Goal: Check status: Check status

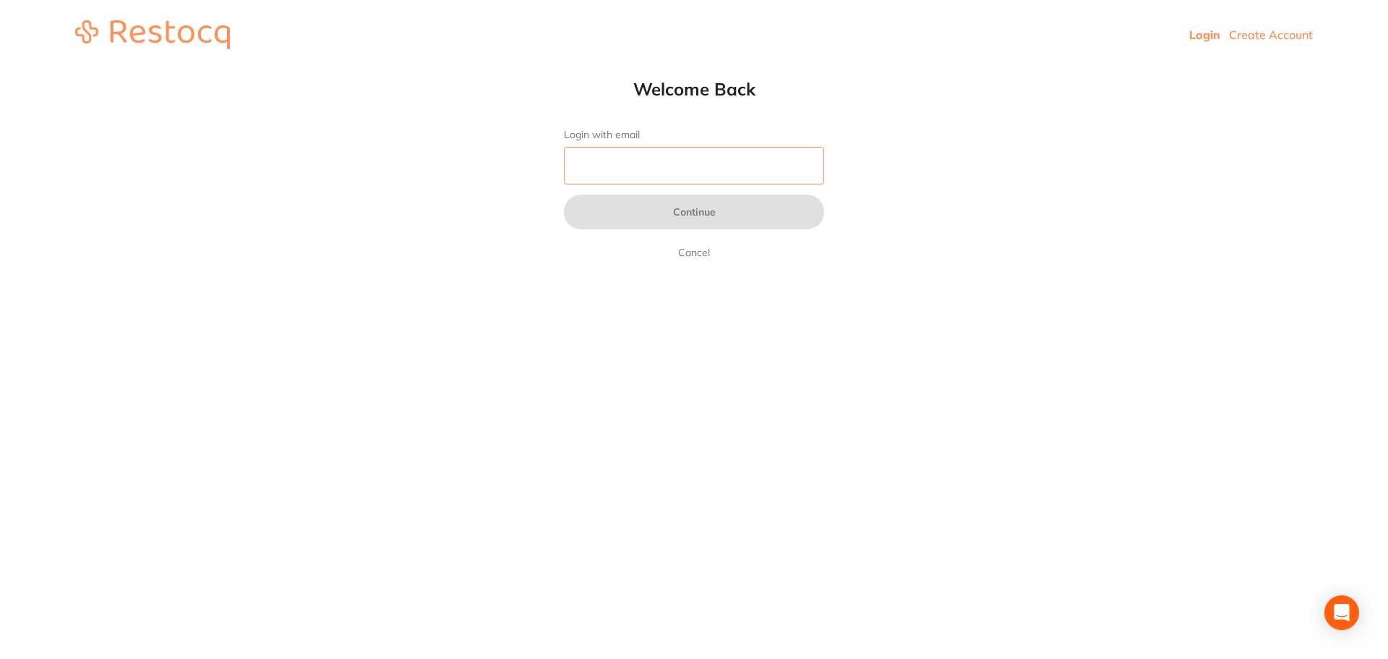
click at [644, 167] on input "Login with email" at bounding box center [694, 166] width 260 height 38
type input "[EMAIL_ADDRESS][DOMAIN_NAME]"
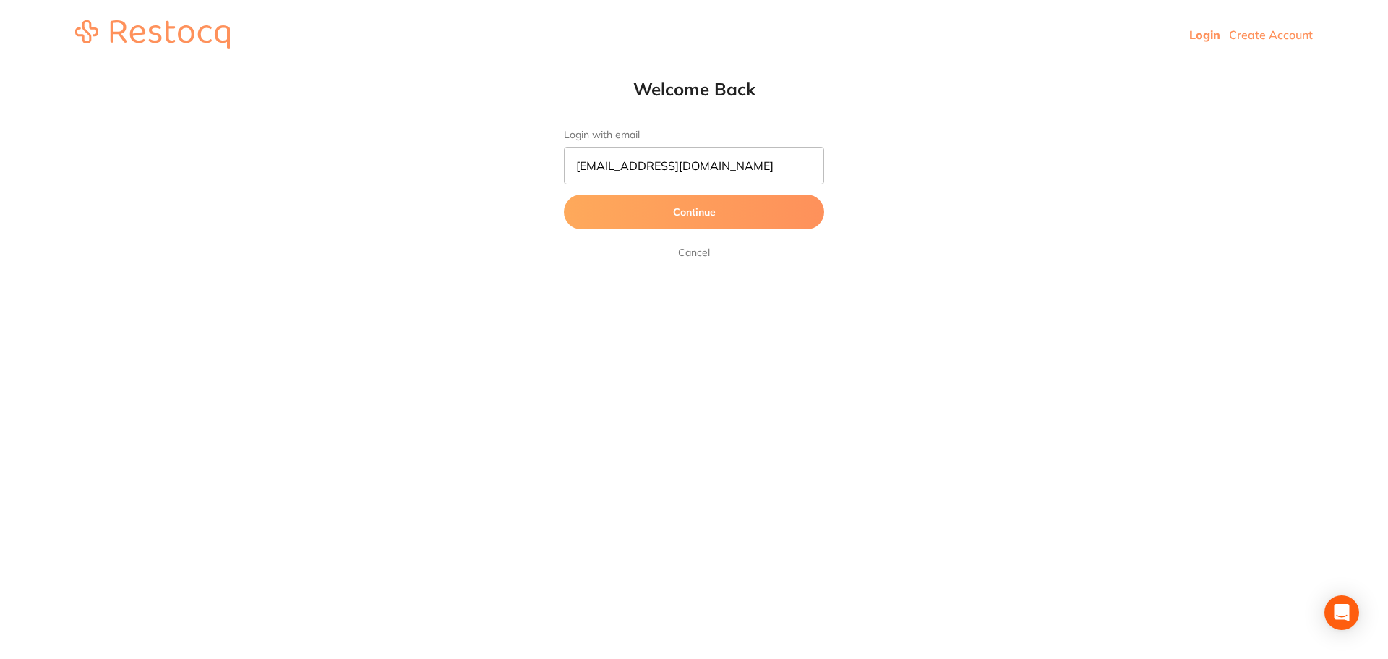
click at [696, 220] on button "Continue" at bounding box center [694, 211] width 260 height 35
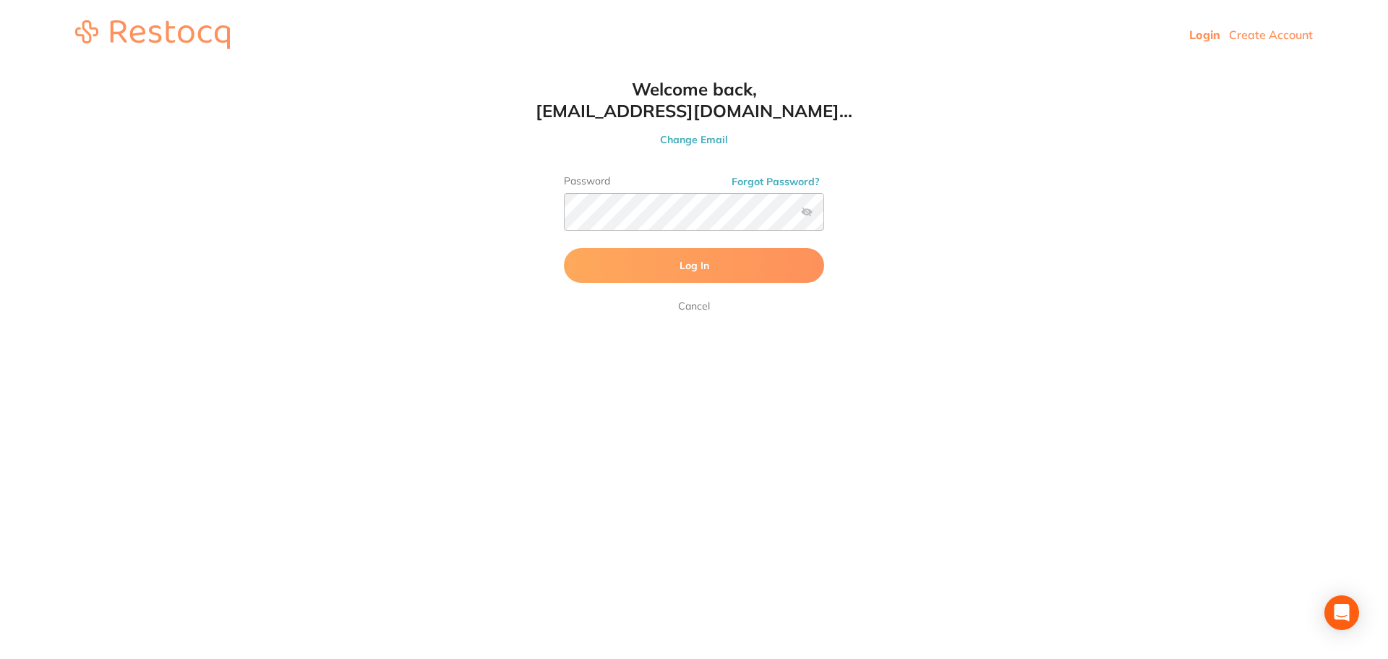
click at [704, 259] on span "Log In" at bounding box center [694, 265] width 30 height 13
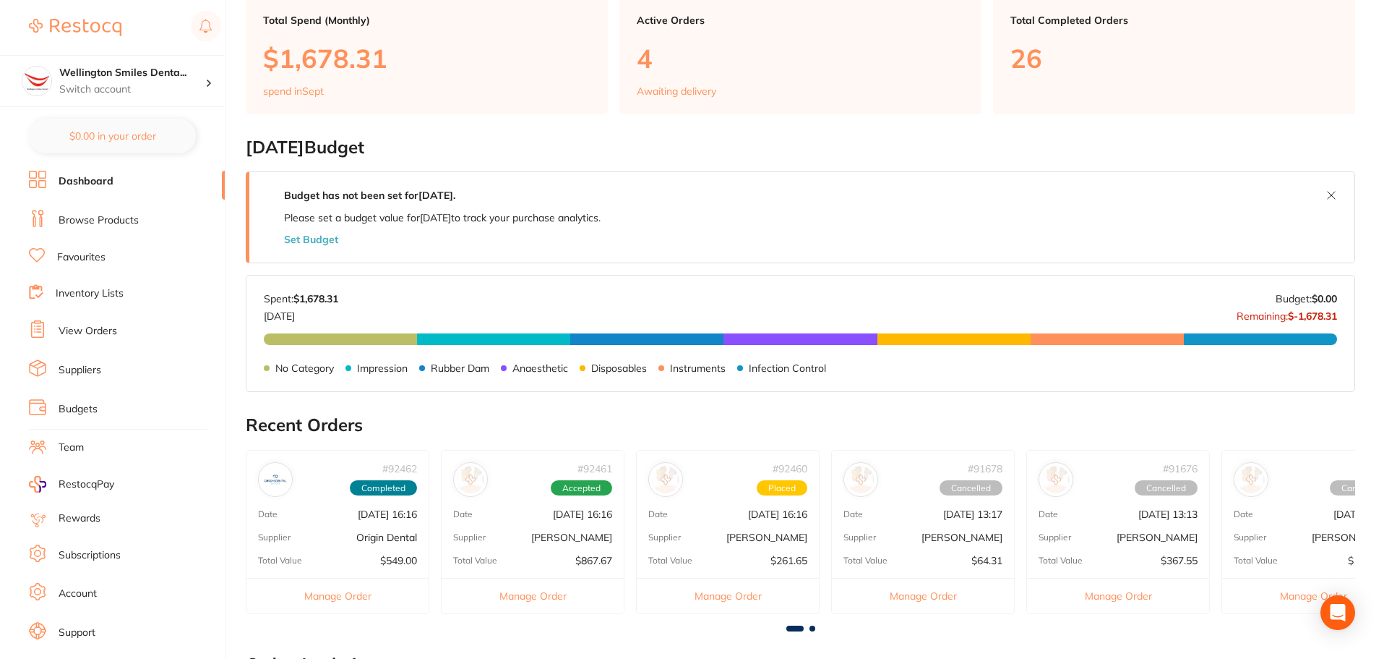
scroll to position [72, 0]
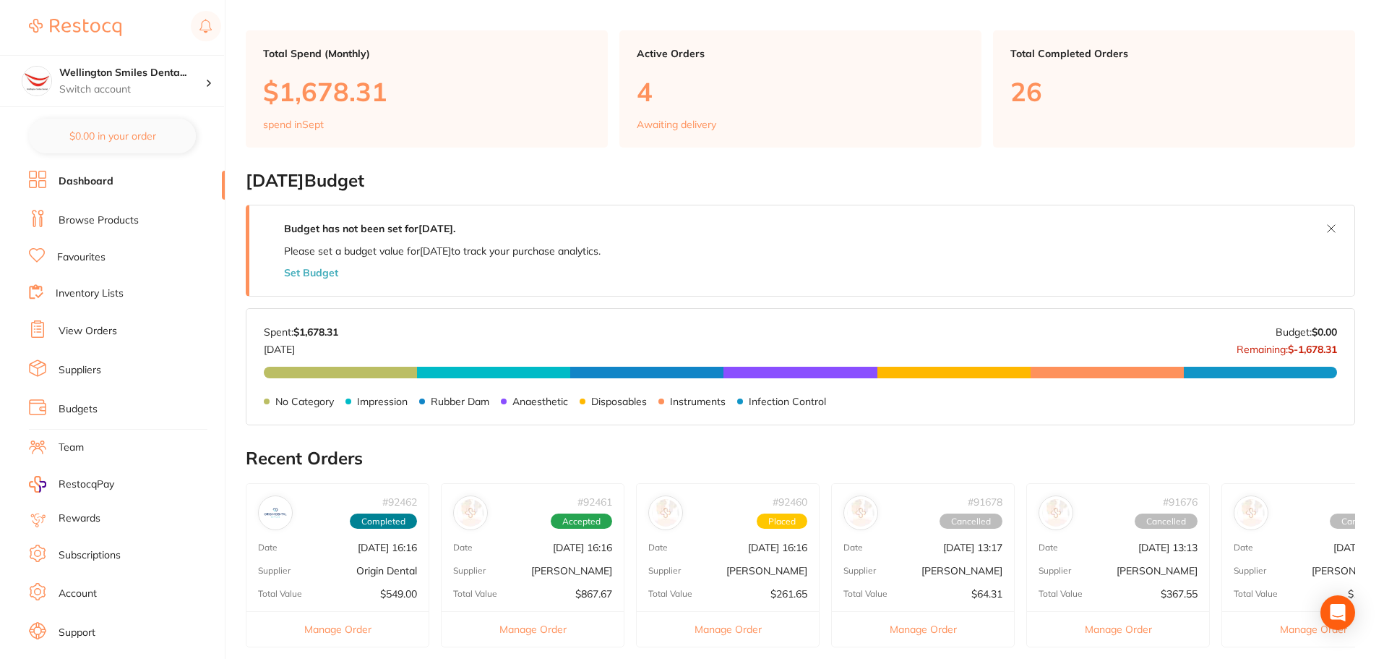
click at [91, 338] on link "View Orders" at bounding box center [88, 331] width 59 height 14
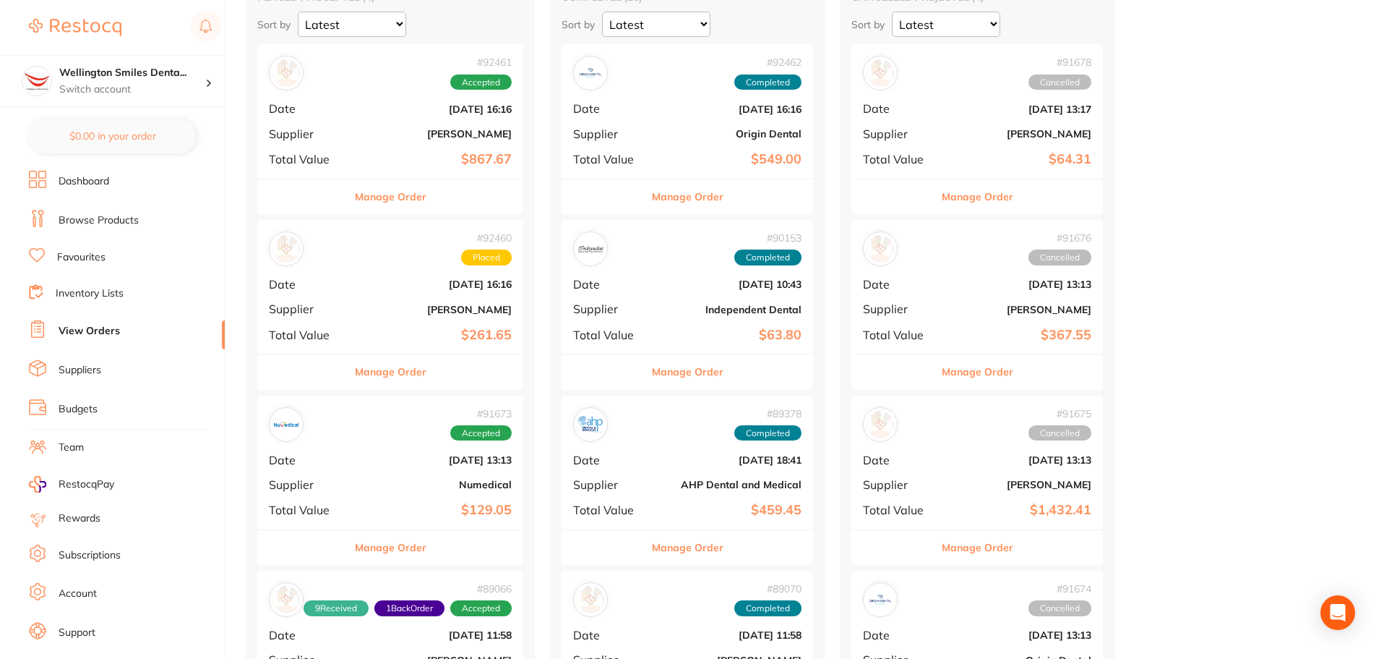
scroll to position [145, 0]
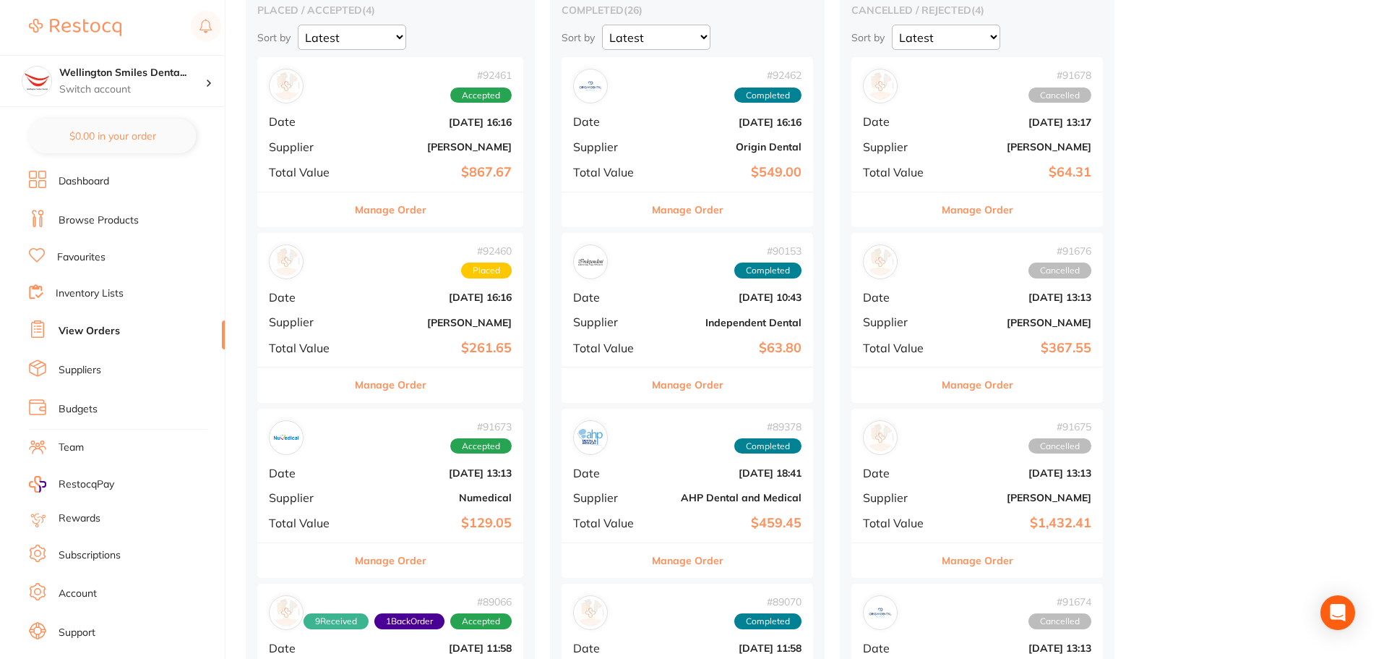
click at [388, 168] on b "$867.67" at bounding box center [435, 172] width 154 height 15
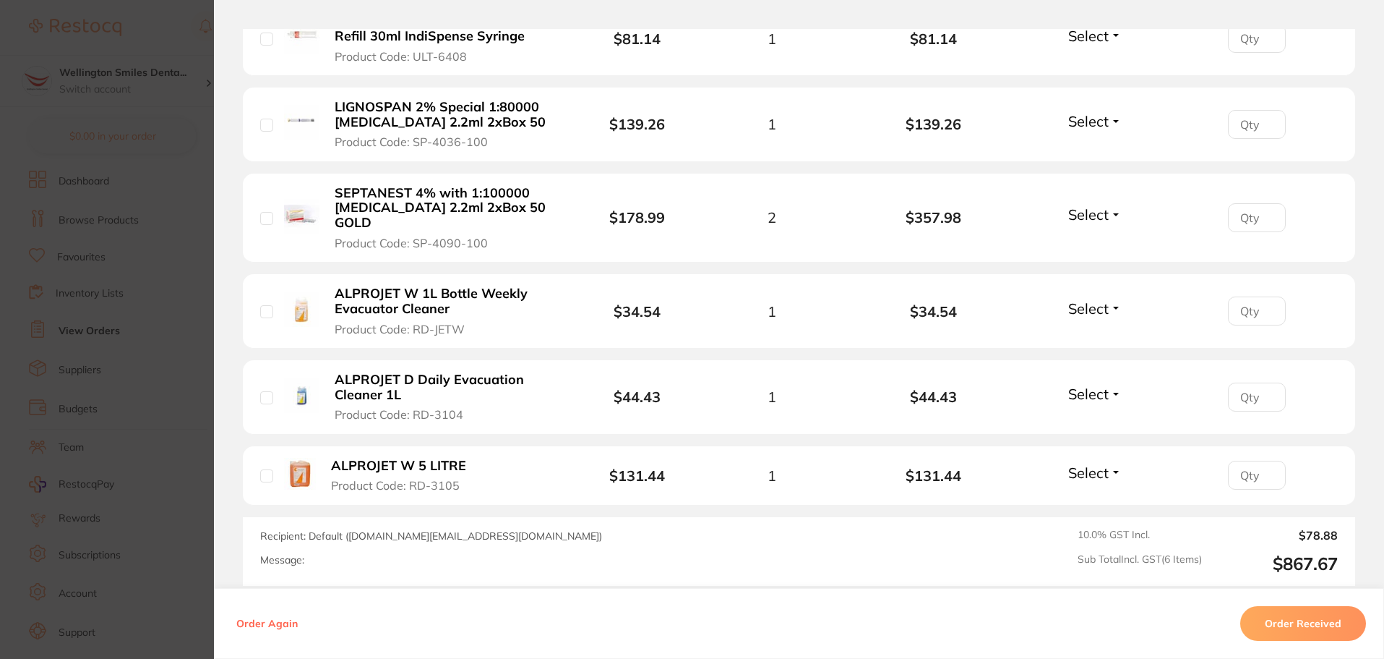
scroll to position [578, 0]
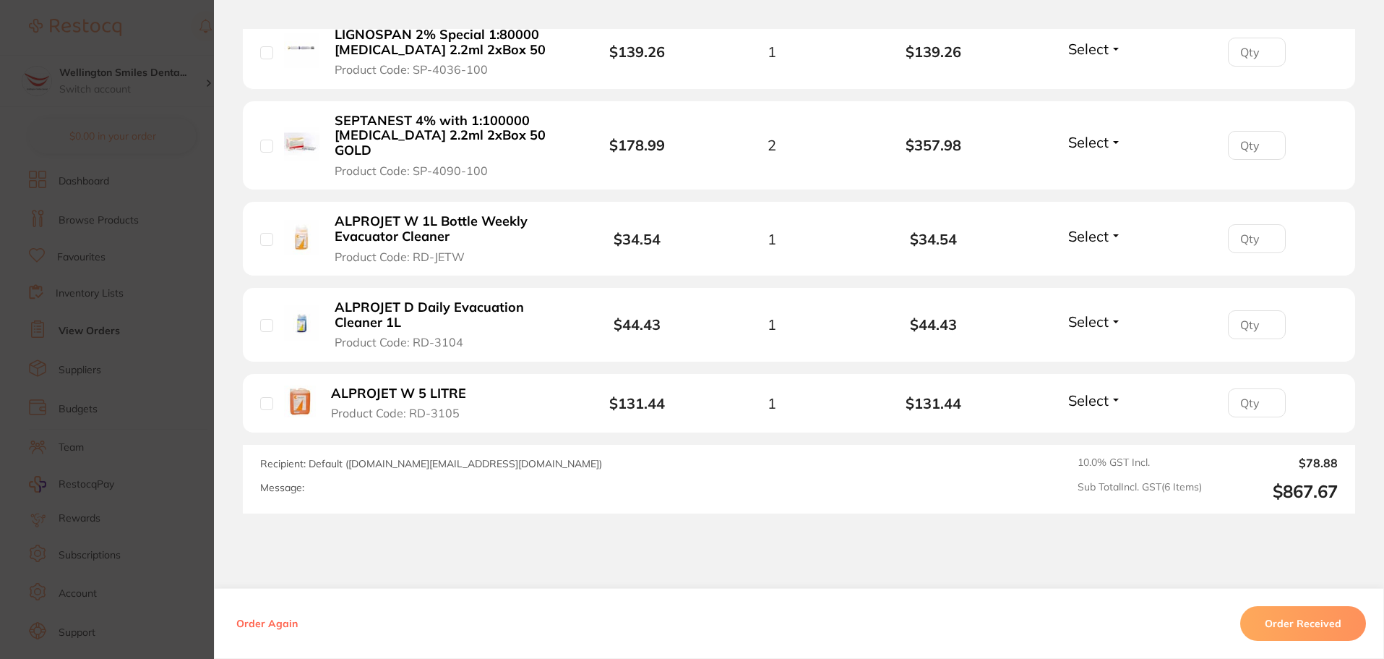
click at [181, 56] on section "Order ID: Restocq- 92461 Order Information Accepted Order Order Date Sept 2 202…" at bounding box center [692, 329] width 1384 height 659
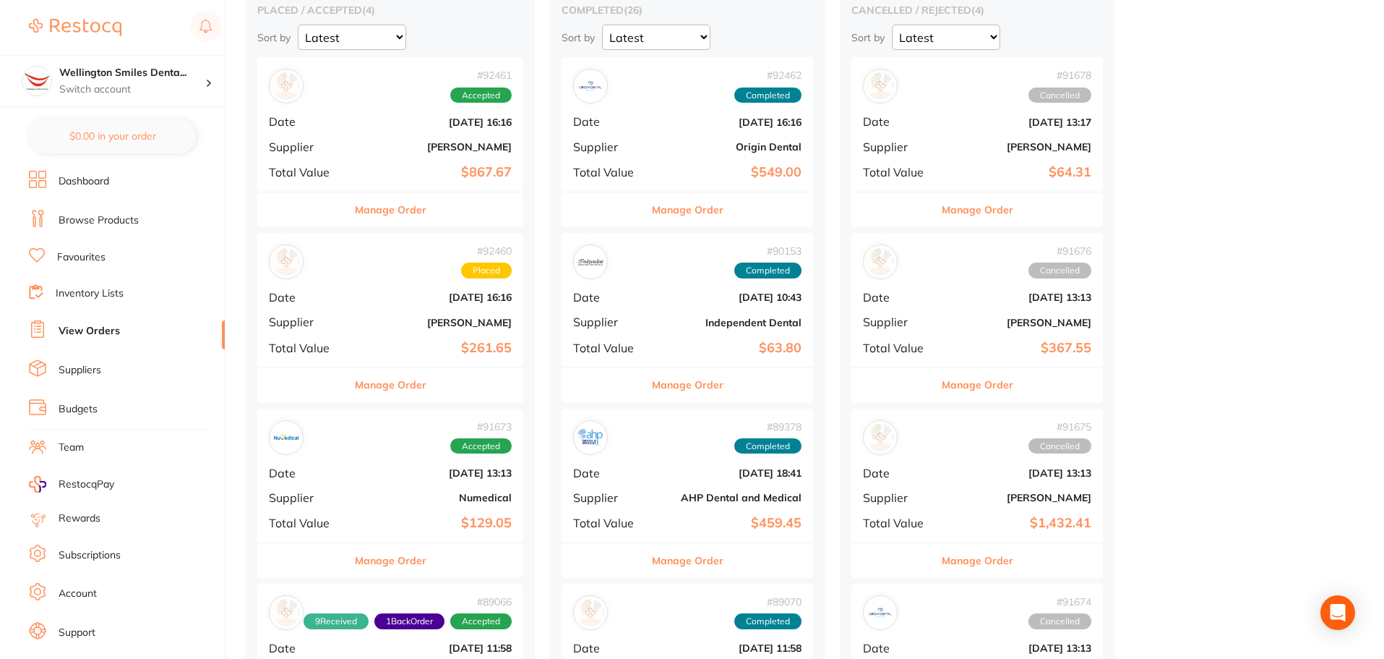
click at [408, 317] on b "Adam Dental" at bounding box center [435, 323] width 154 height 12
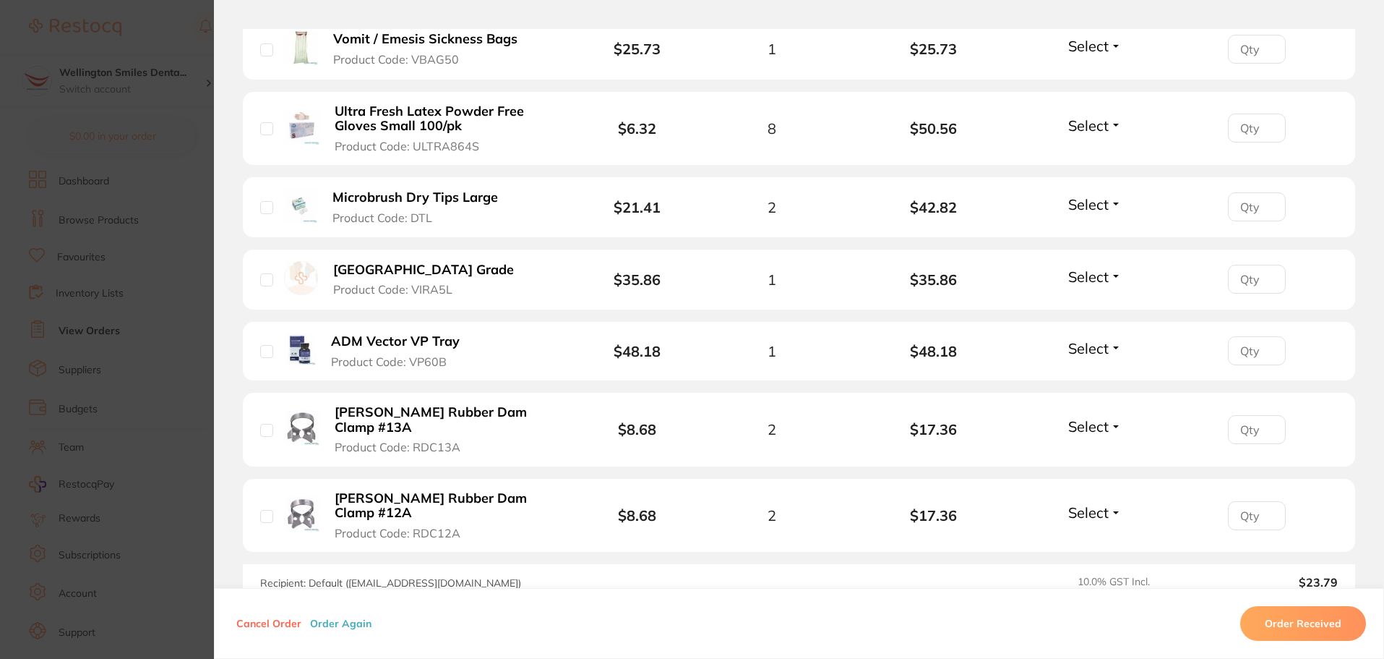
scroll to position [506, 0]
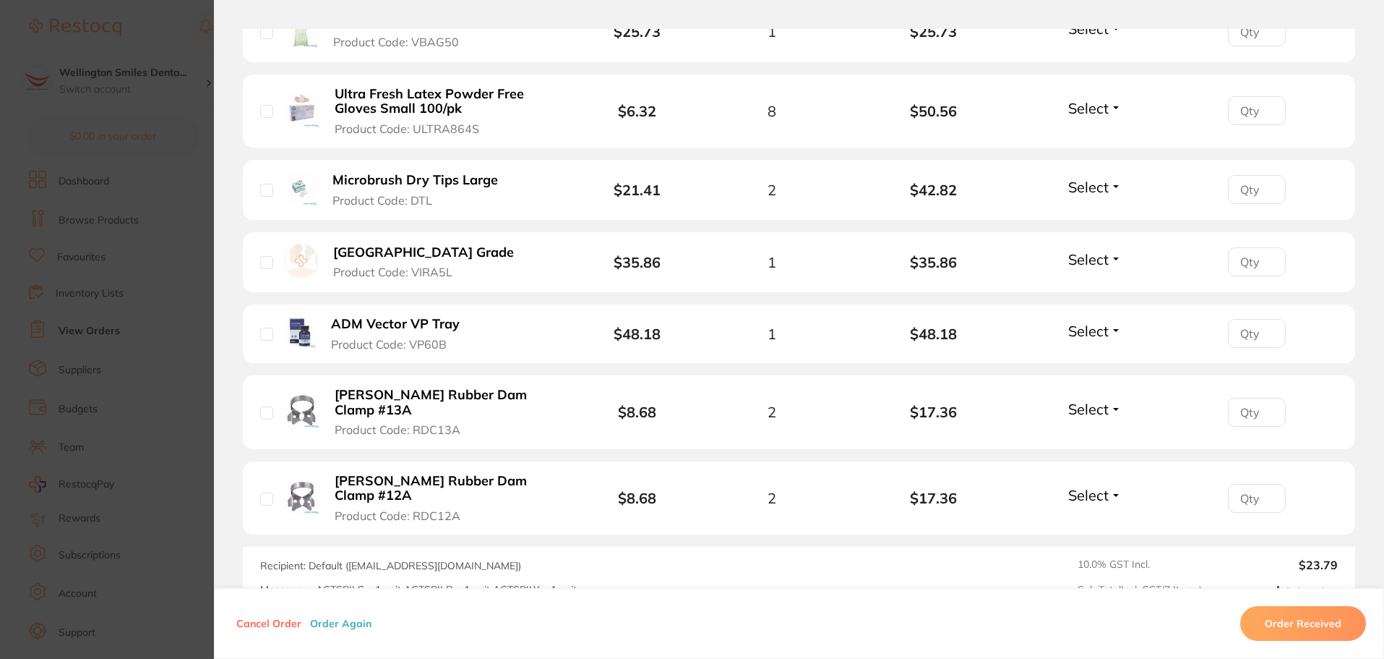
click at [184, 62] on section "Order ID: Restocq- 92460 Order Information Placed Order Order Date Sept 2 2025,…" at bounding box center [692, 329] width 1384 height 659
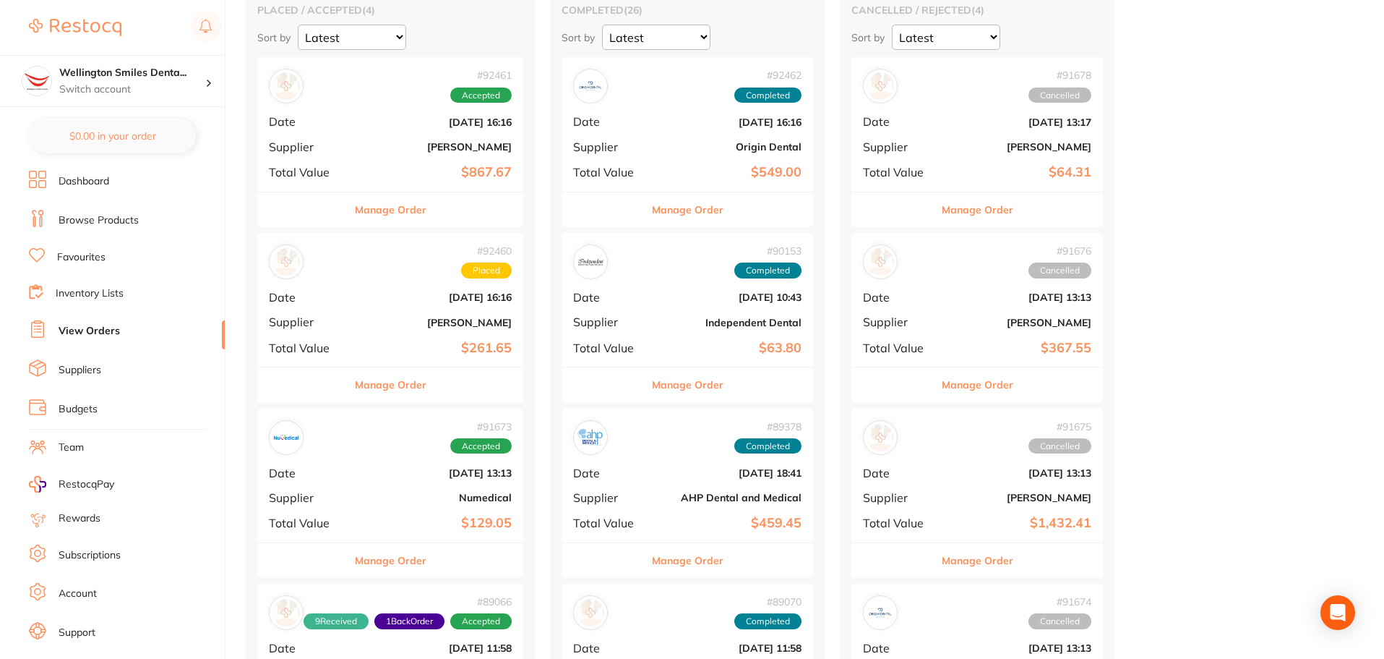
click at [676, 147] on b "Origin Dental" at bounding box center [729, 147] width 145 height 12
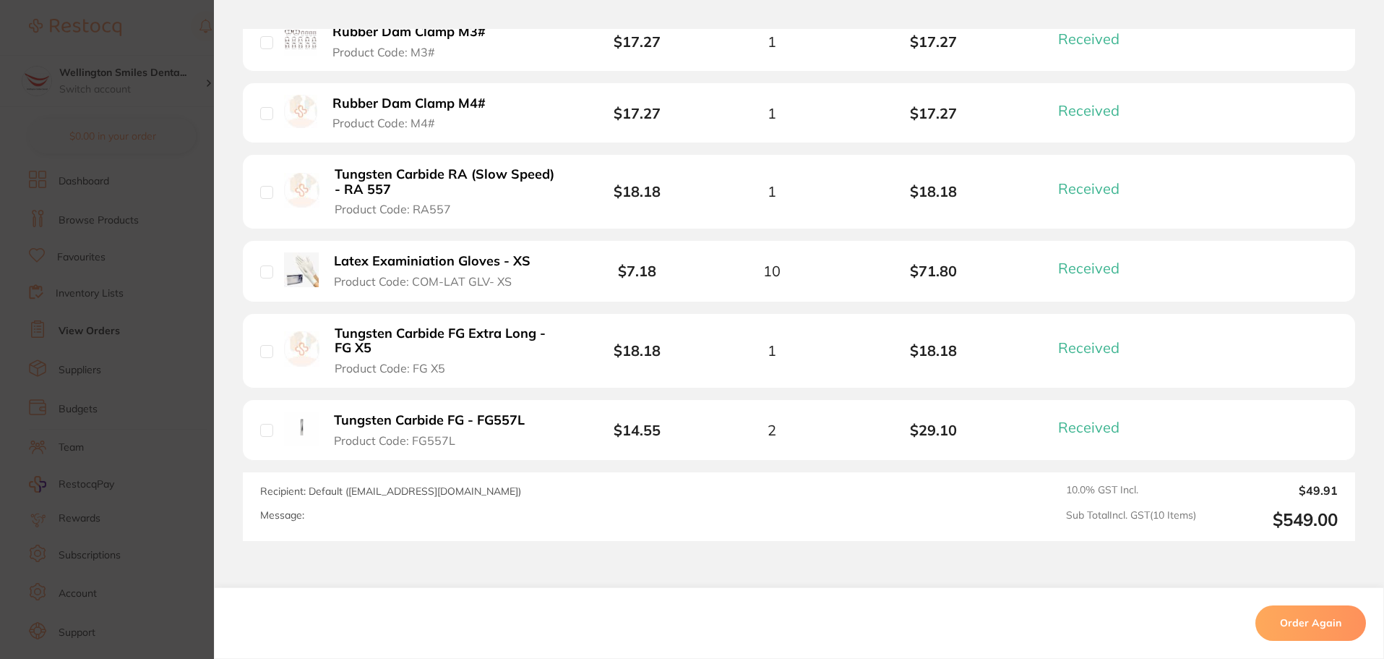
scroll to position [1120, 0]
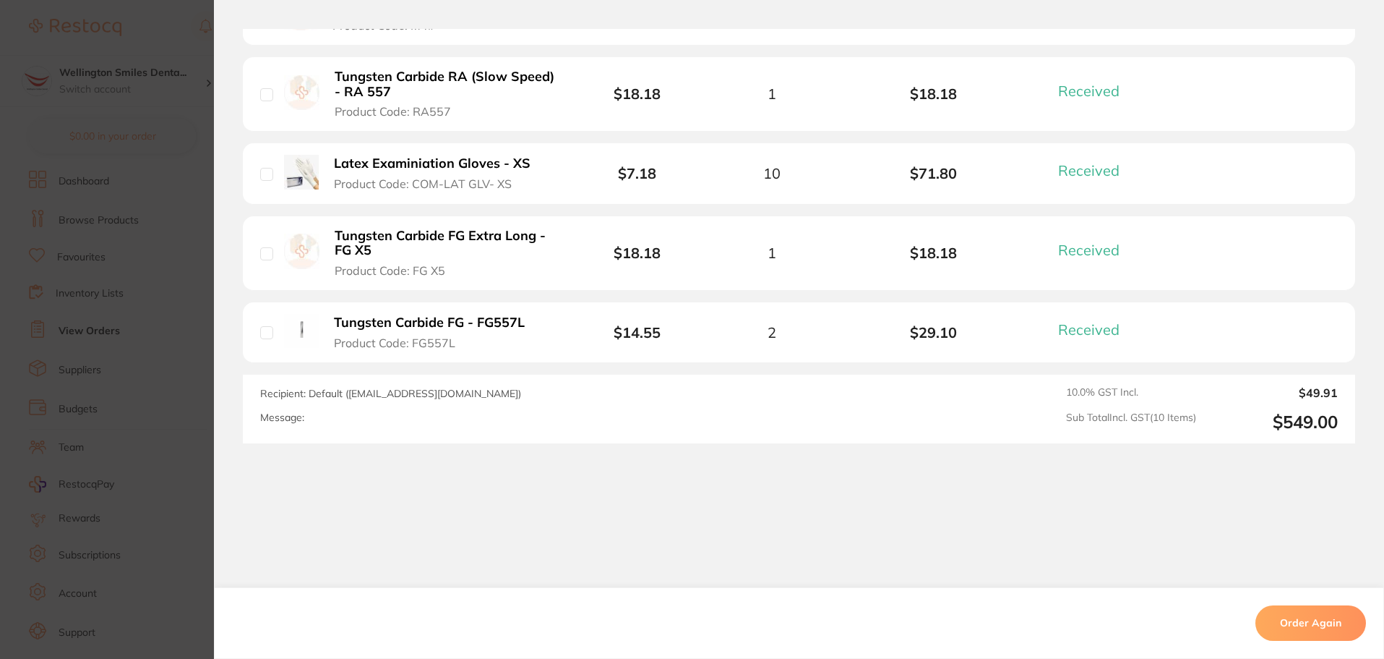
click at [189, 45] on section "Order ID: Restocq- 92462 Order Information 10 Received Completed Order Order Da…" at bounding box center [692, 329] width 1384 height 659
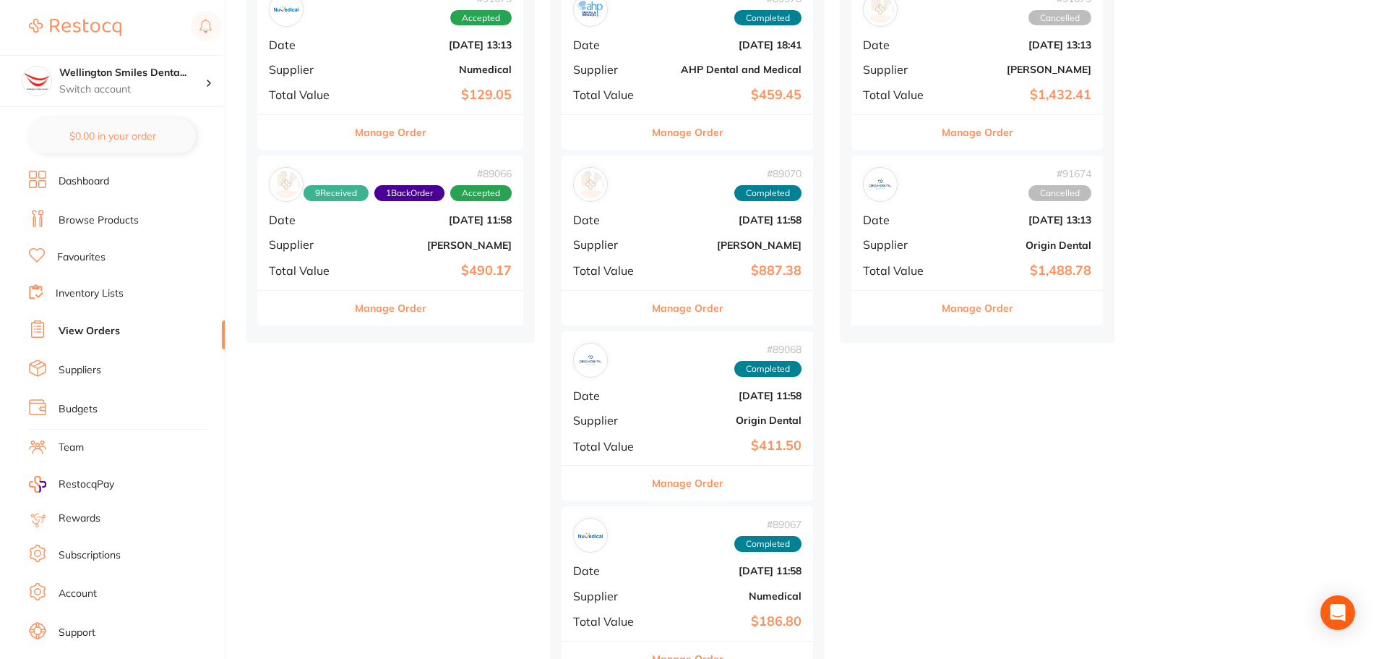
scroll to position [578, 0]
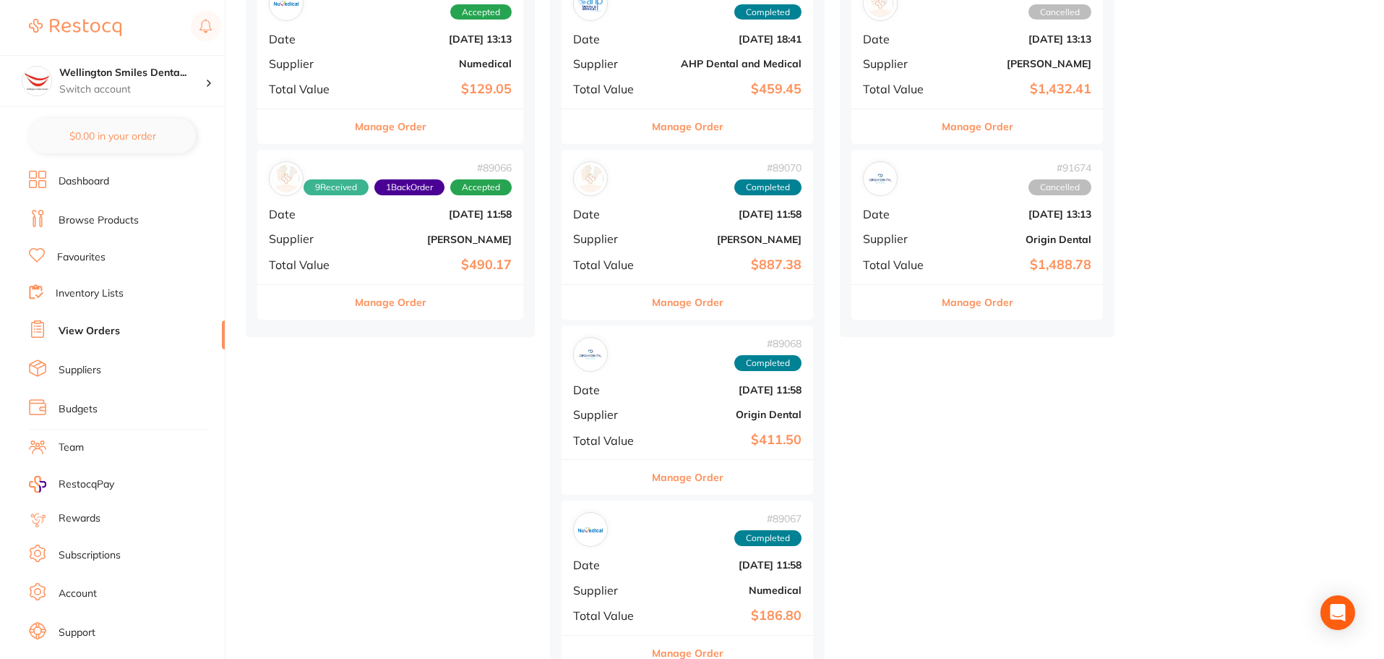
click at [982, 256] on div "# 91674 Cancelled Date Aug 28 2025, 13:13 Supplier Origin Dental Total Value $1…" at bounding box center [978, 217] width 252 height 134
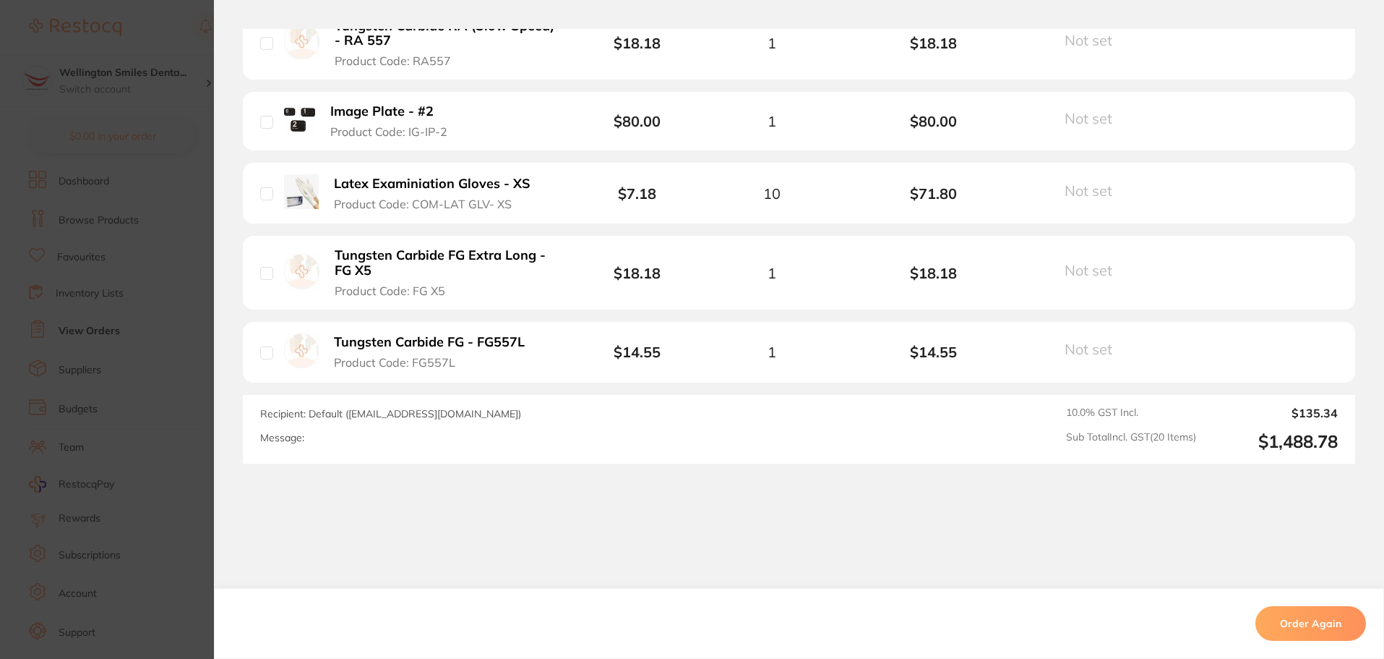
scroll to position [1771, 0]
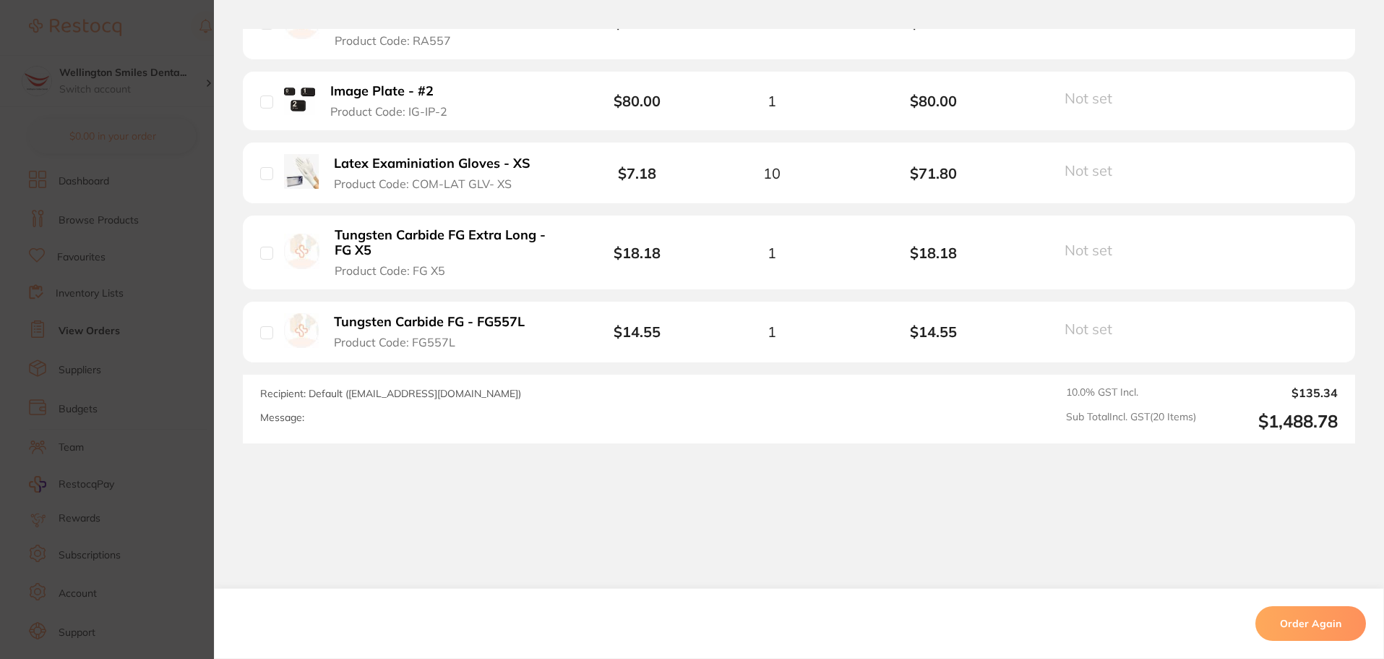
click at [74, 49] on section "Order ID: Restocq- 91674 Order Information Cancelled Order Order Date Aug 28 20…" at bounding box center [692, 329] width 1384 height 659
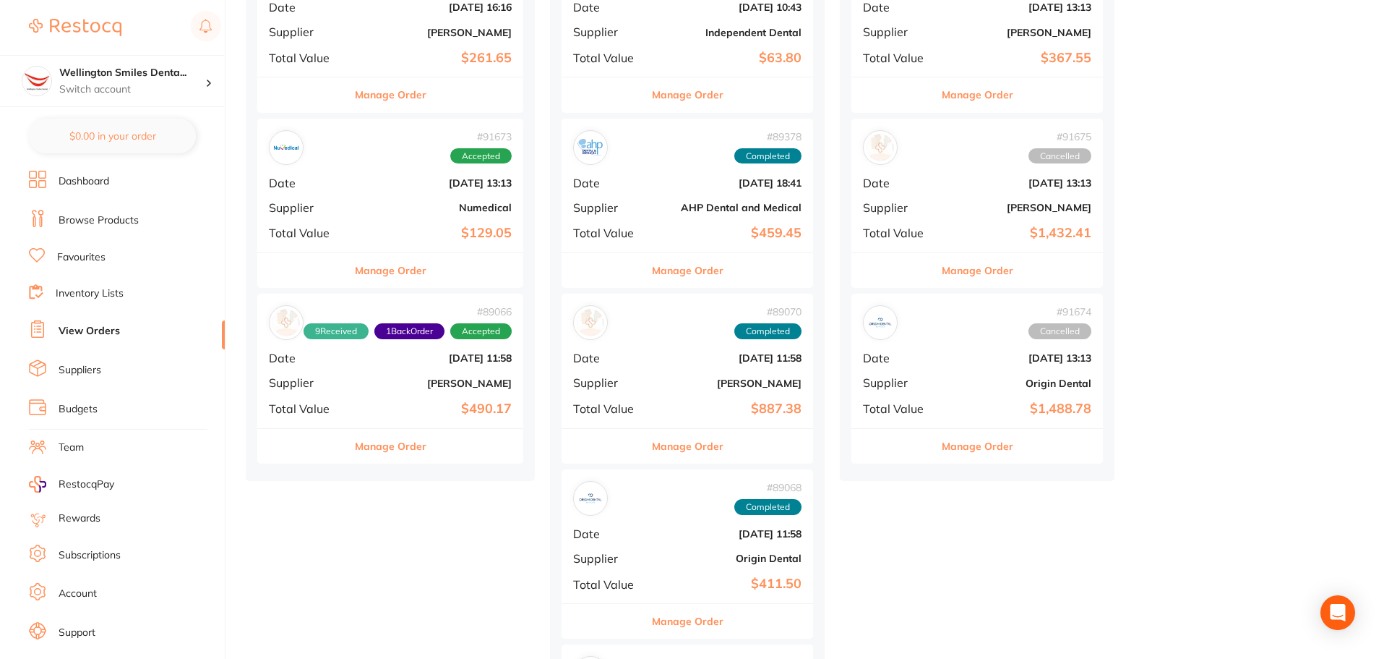
scroll to position [434, 0]
click at [966, 220] on div "# 91675 Cancelled Date Aug 28 2025, 13:13 Supplier Henry Schein Halas Total Val…" at bounding box center [978, 186] width 252 height 134
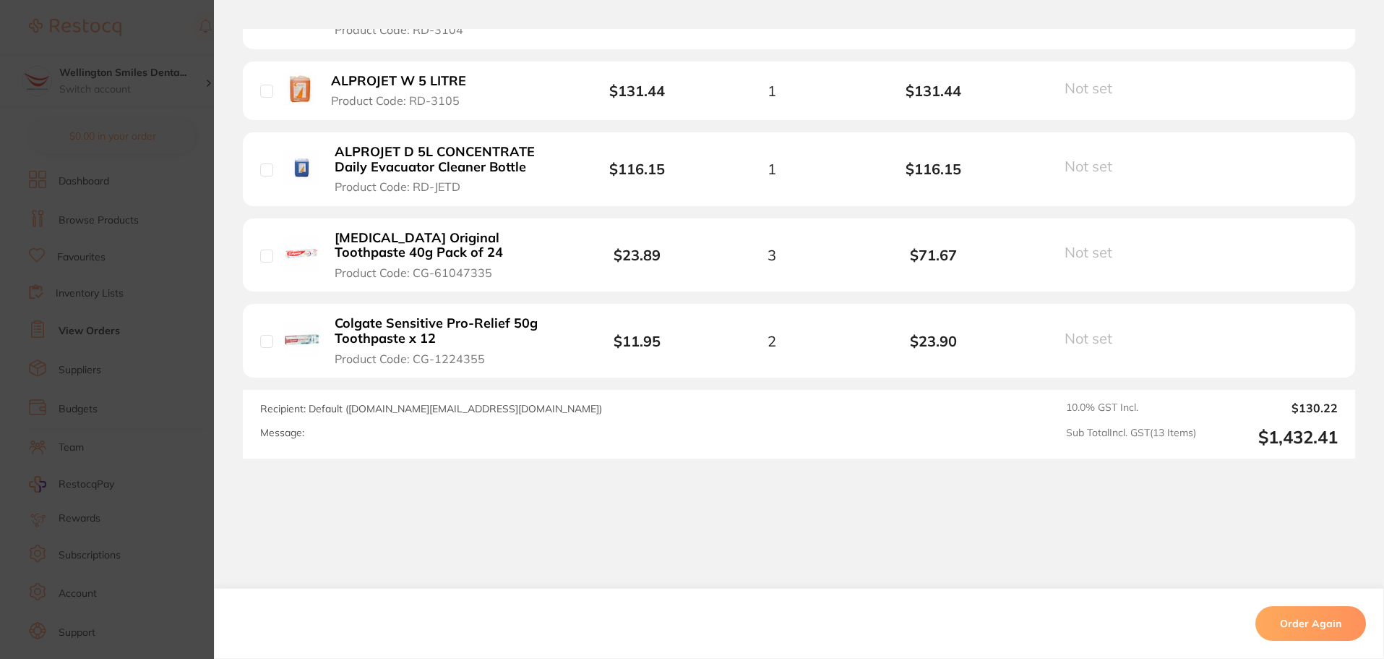
scroll to position [1235, 0]
click at [151, 40] on section "Order ID: Restocq- 91675 Order Information Cancelled Order Order Date Aug 28 20…" at bounding box center [692, 329] width 1384 height 659
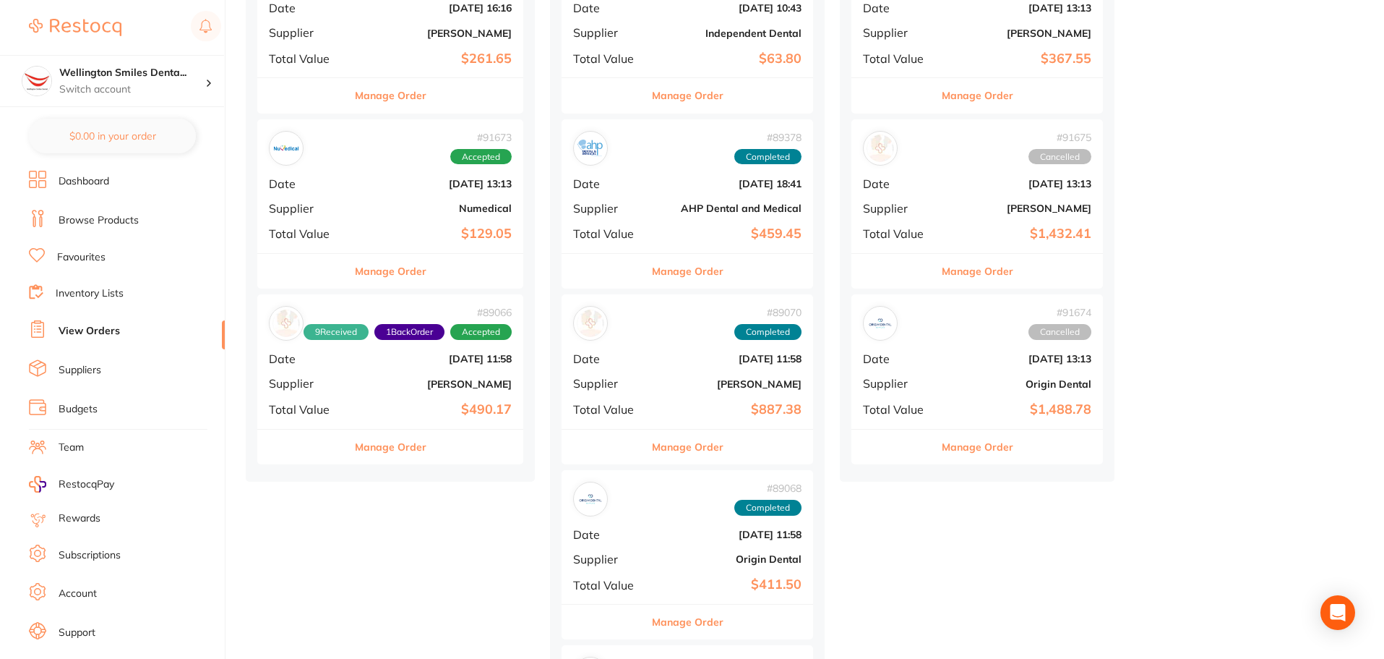
scroll to position [289, 0]
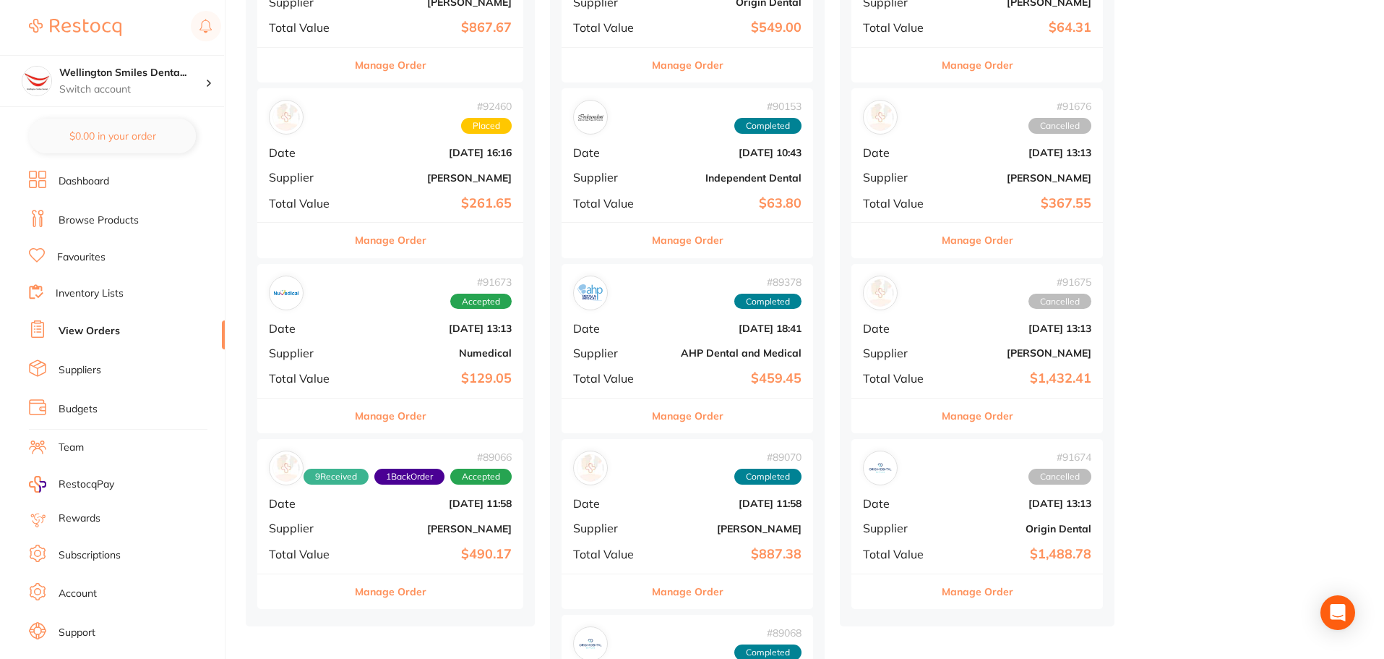
click at [974, 194] on div "# 91676 Cancelled Date Aug 28 2025, 13:13 Supplier Adam Dental Total Value $367…" at bounding box center [978, 155] width 252 height 134
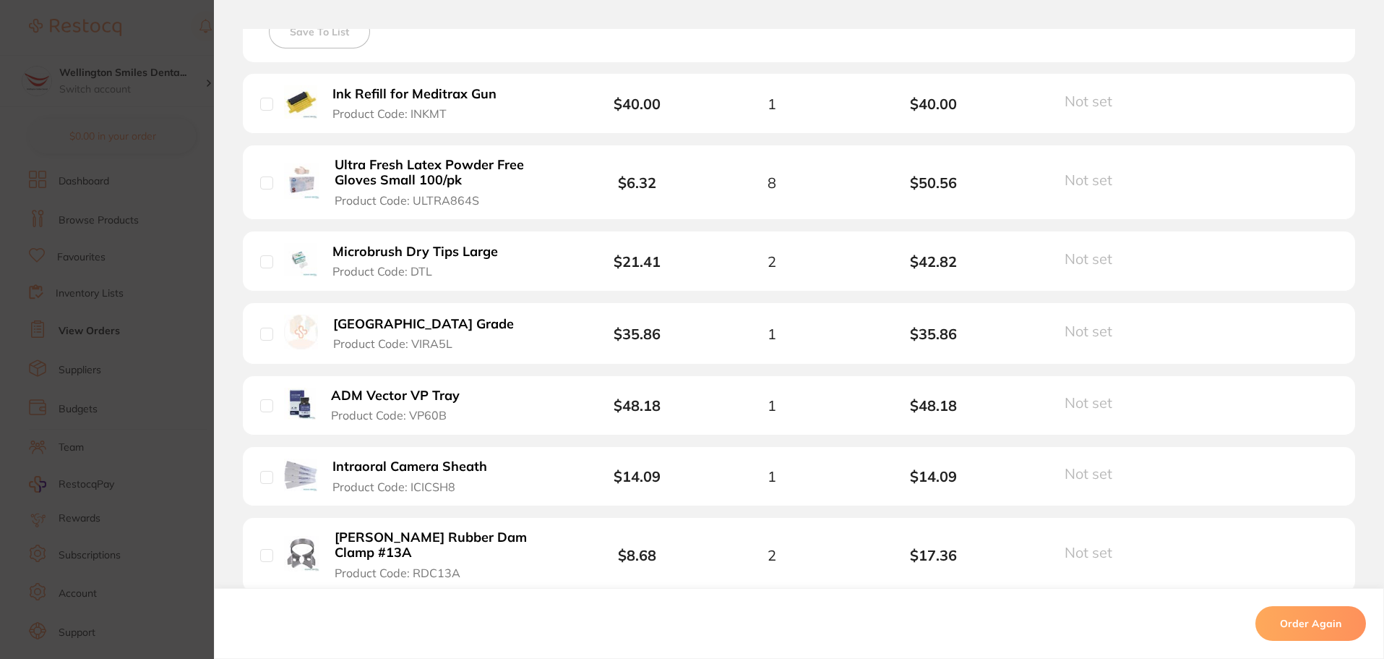
scroll to position [506, 0]
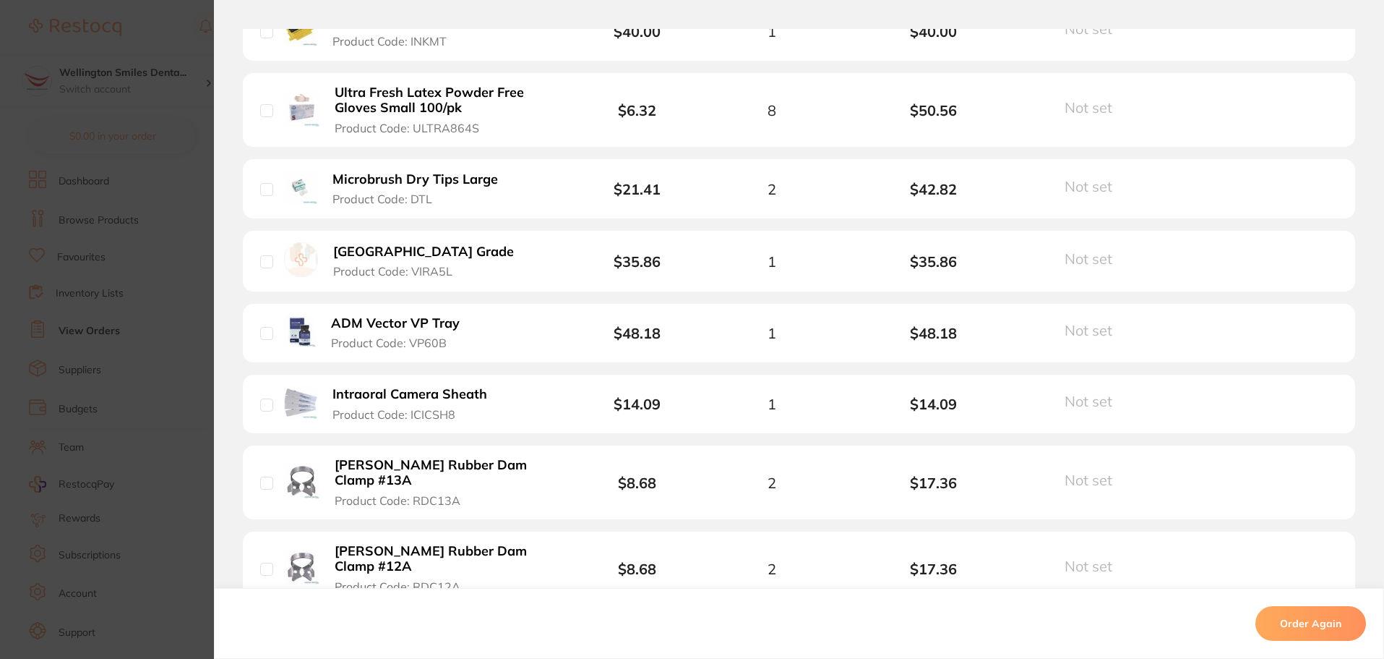
click at [149, 29] on section "Order ID: Restocq- 91676 Order Information Cancelled Order Order Date Aug 28 20…" at bounding box center [692, 329] width 1384 height 659
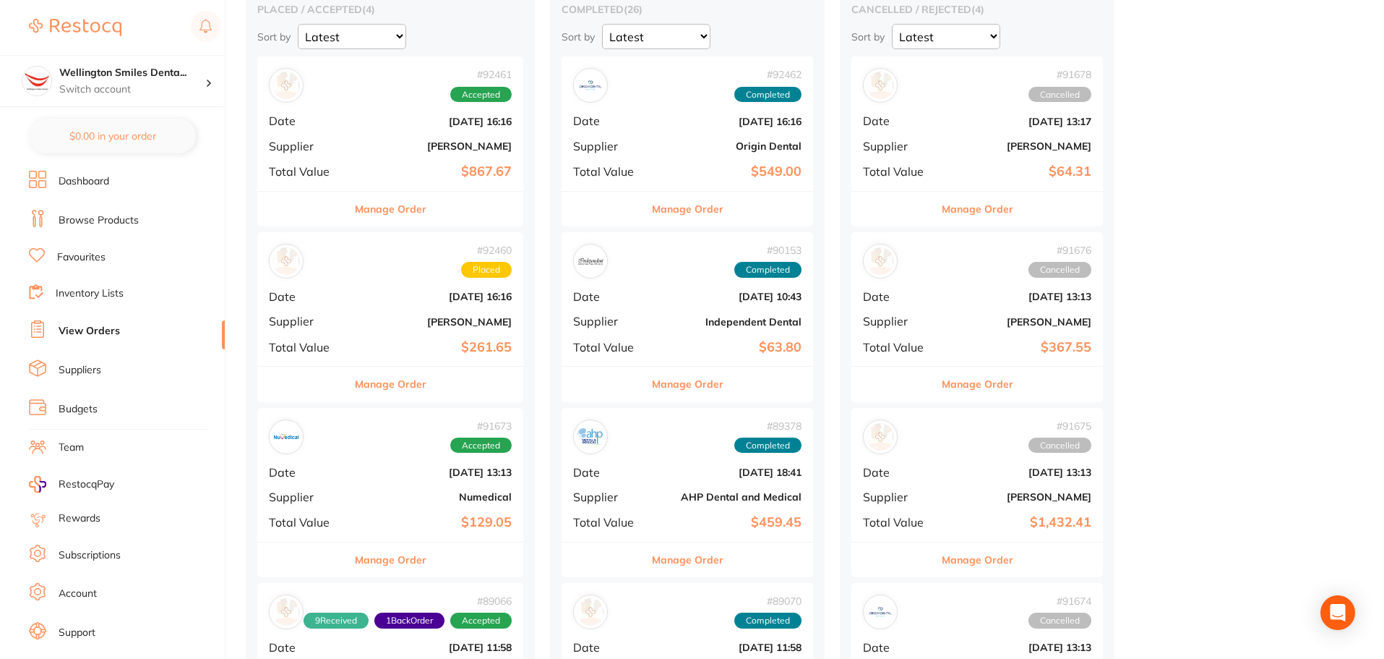
scroll to position [145, 0]
click at [1000, 142] on b "Adam Dental" at bounding box center [1019, 147] width 145 height 12
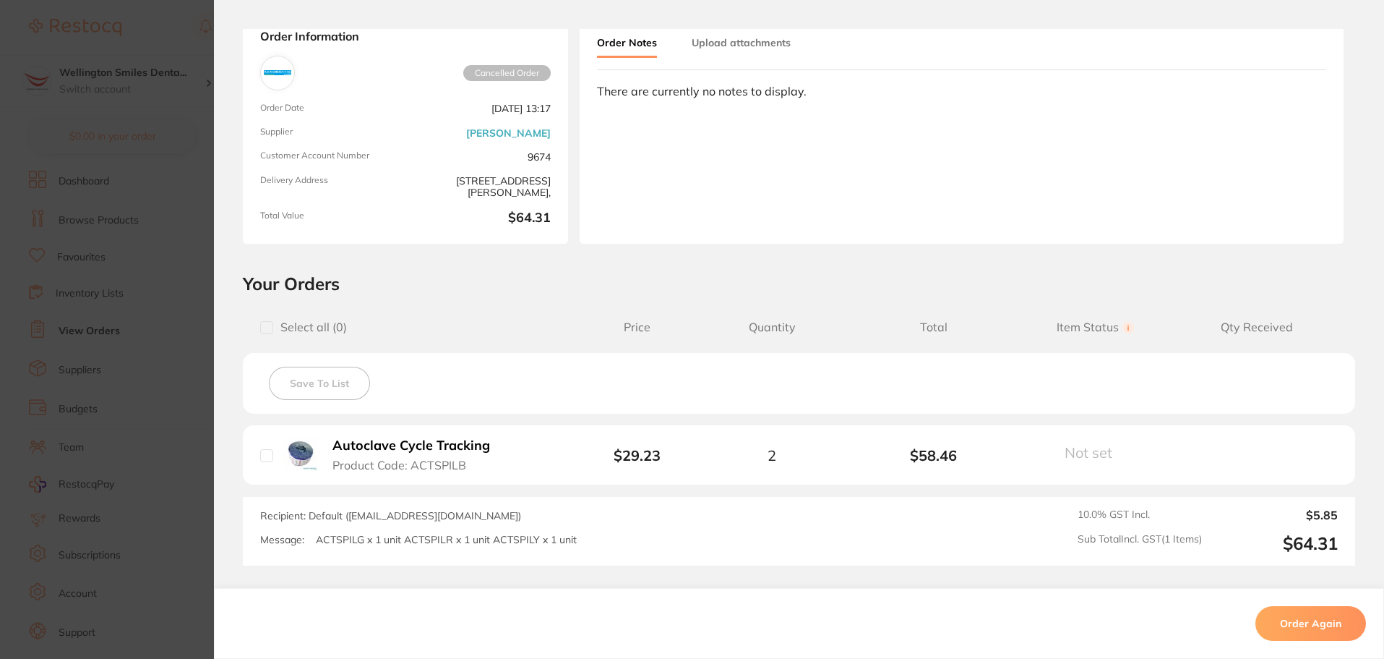
scroll to position [205, 0]
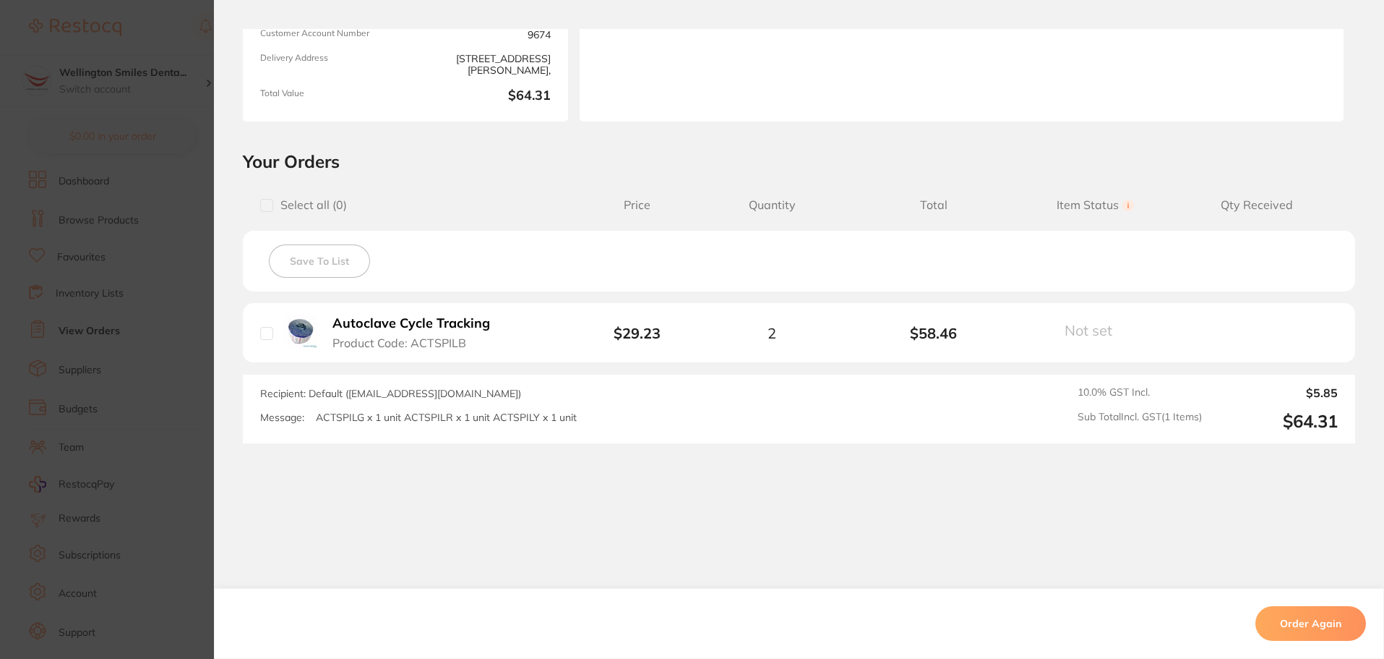
click at [154, 15] on section "Order ID: Restocq- 91678 Order Information Cancelled Order Order Date Aug 28 20…" at bounding box center [692, 329] width 1384 height 659
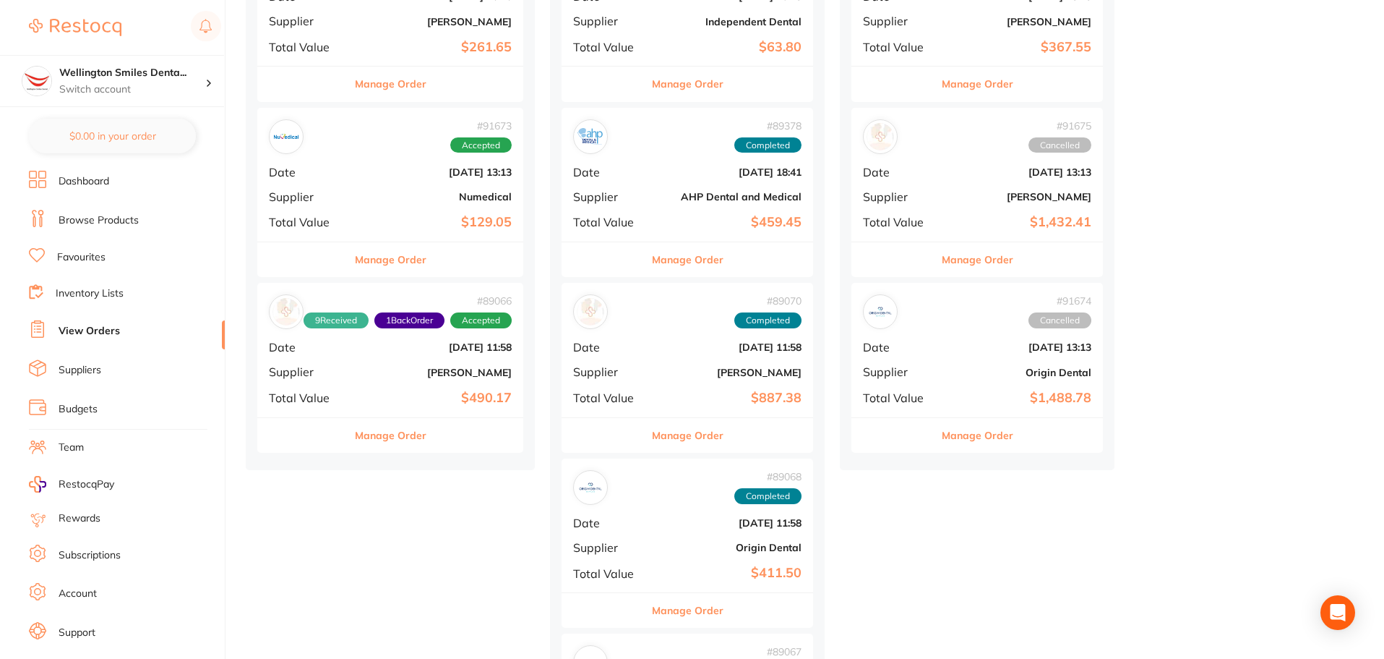
scroll to position [361, 0]
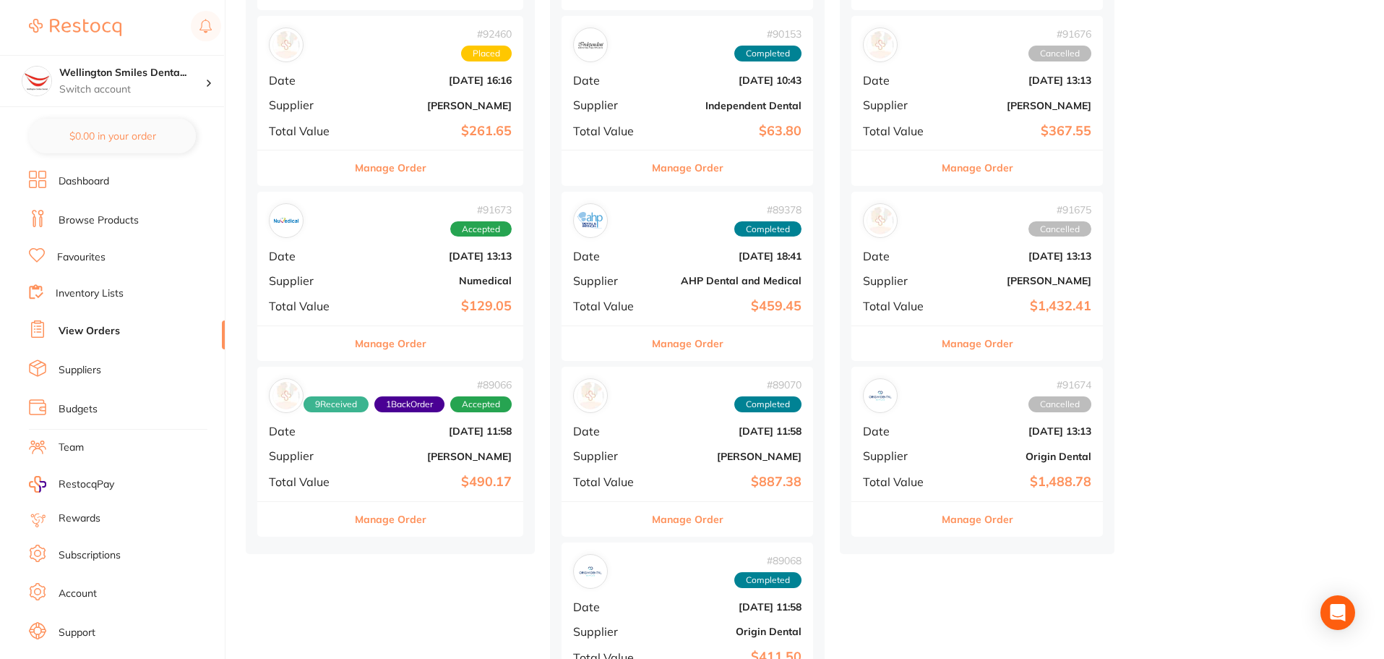
click at [365, 282] on b "Numedical" at bounding box center [435, 281] width 154 height 12
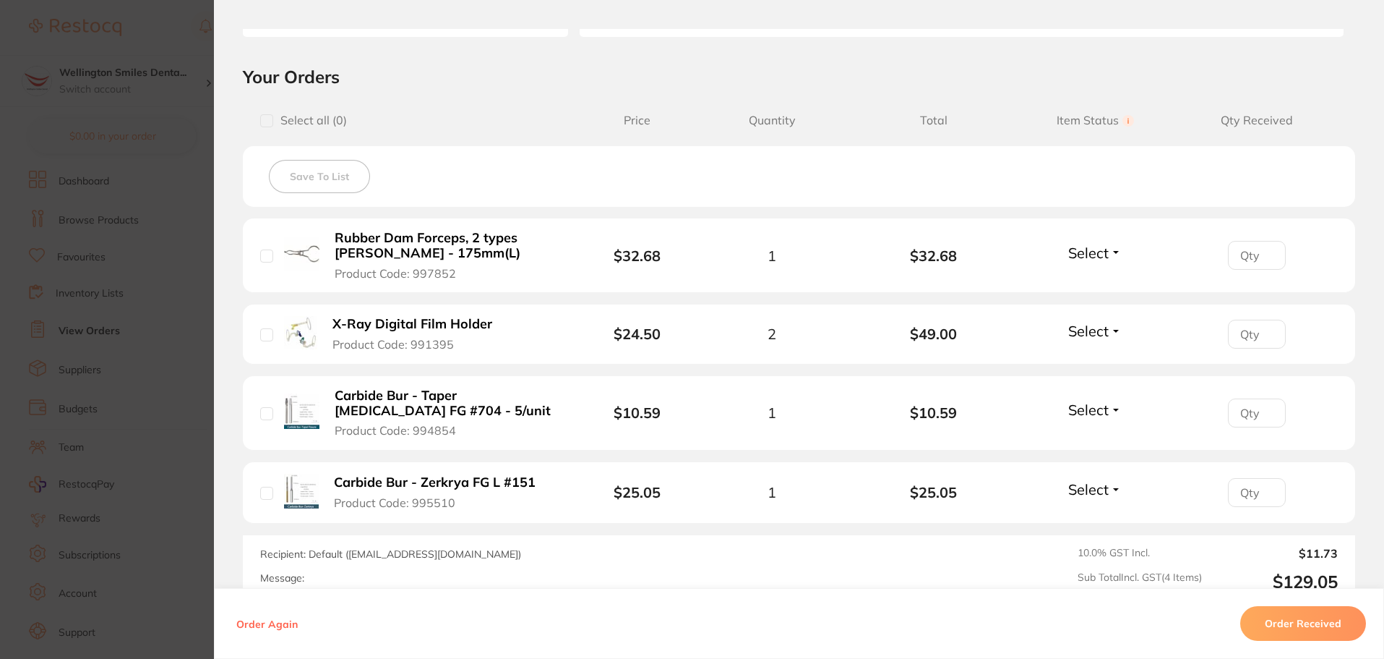
scroll to position [361, 0]
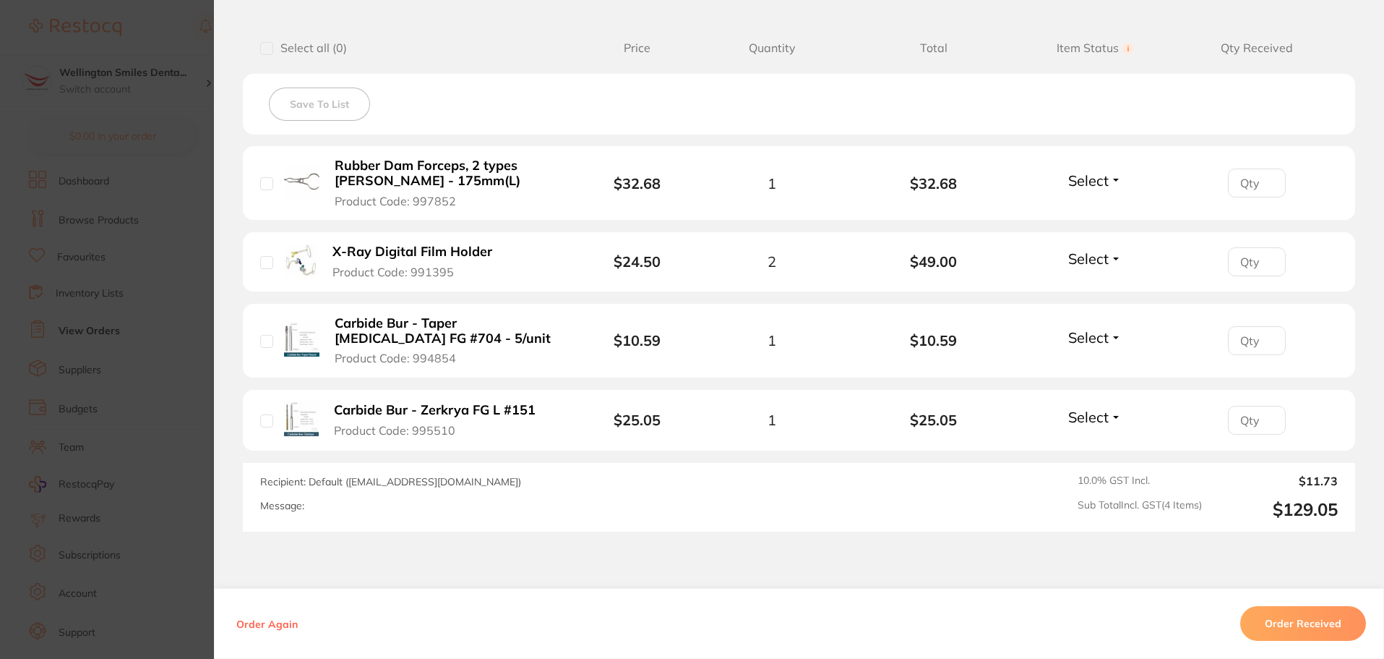
click at [149, 42] on section "Order ID: Restocq- 91673 Order Information Accepted Order Order Date Aug 28 202…" at bounding box center [692, 329] width 1384 height 659
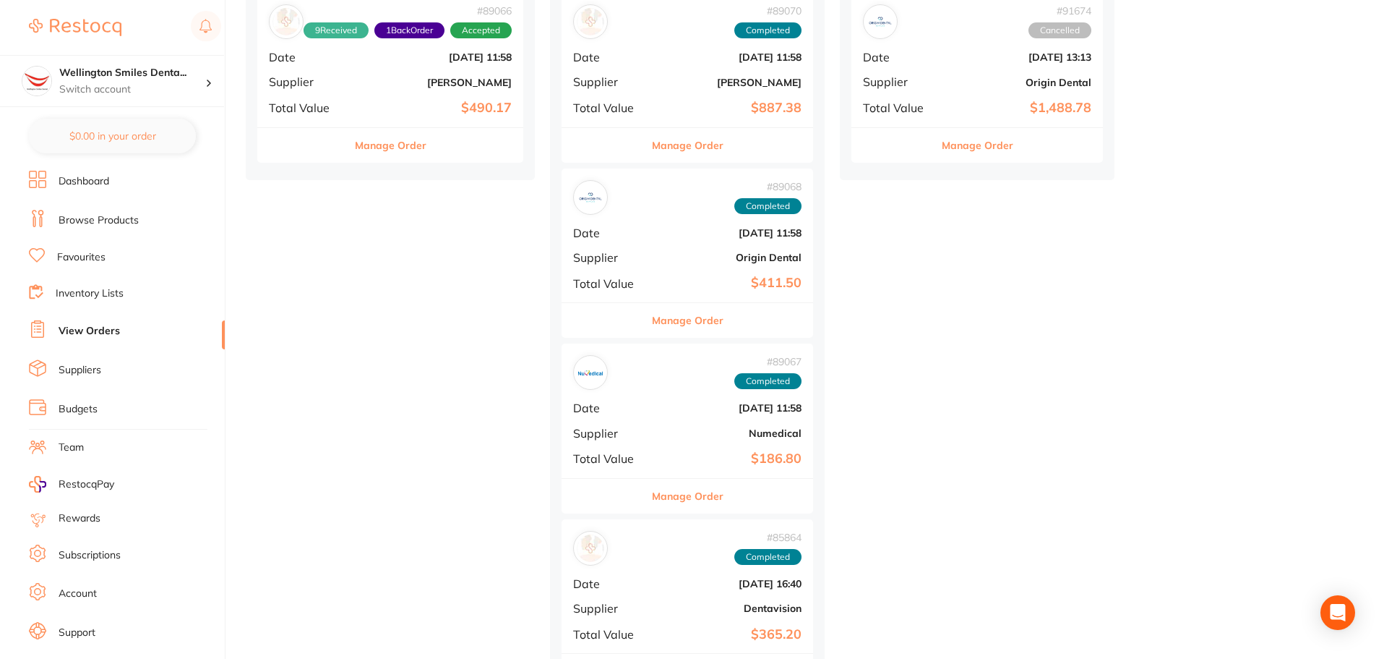
scroll to position [867, 0]
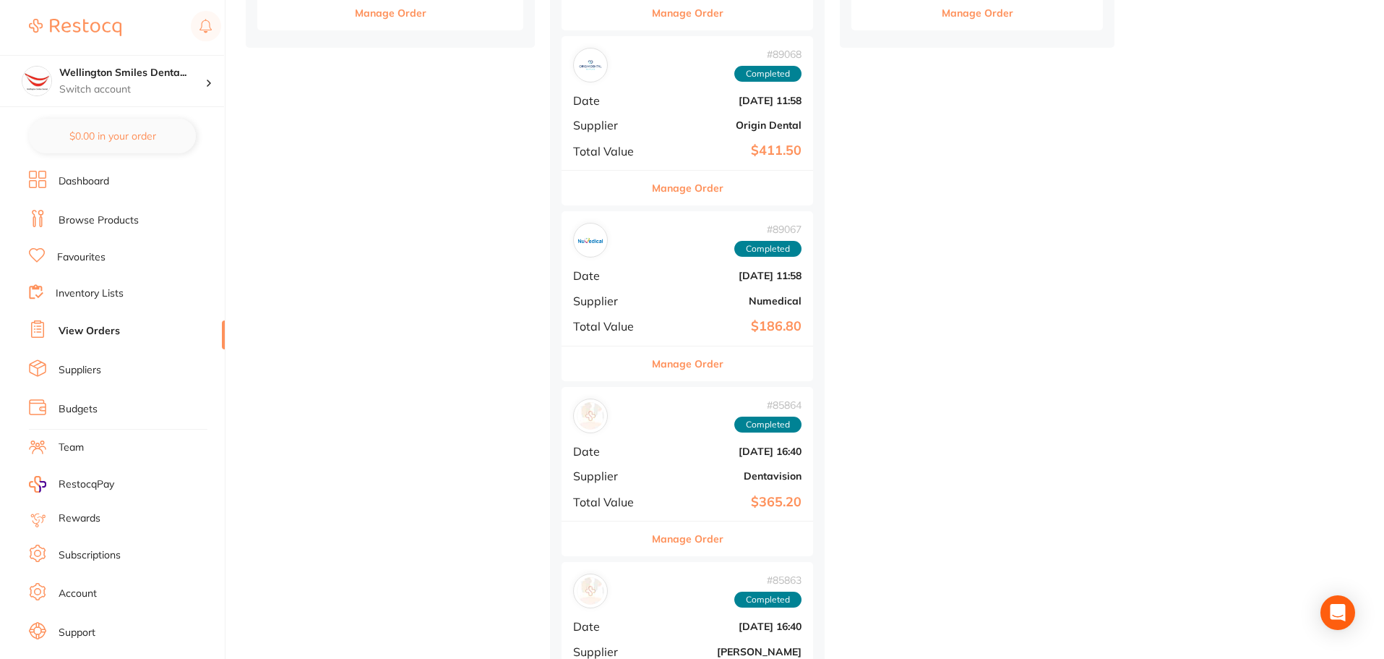
click at [688, 308] on div "# 89067 Completed Date Aug 5 2025, 11:58 Supplier Numedical Total Value $186.80" at bounding box center [688, 278] width 252 height 134
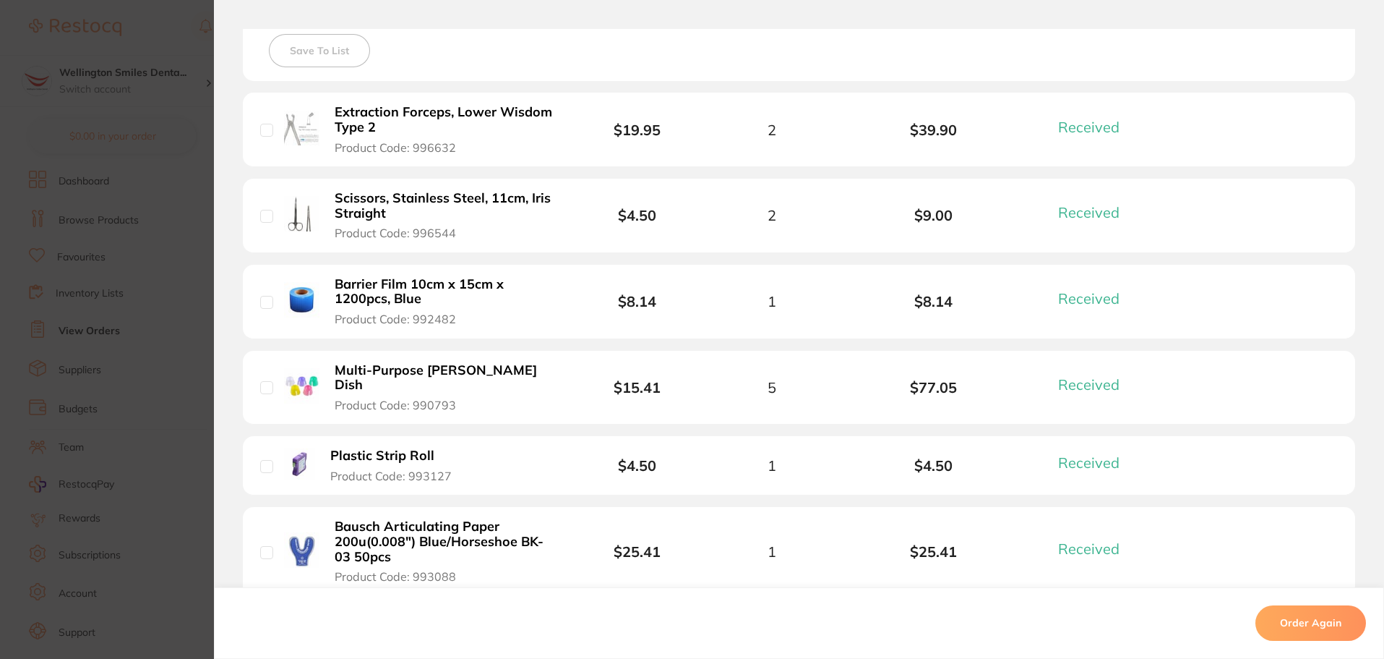
scroll to position [487, 0]
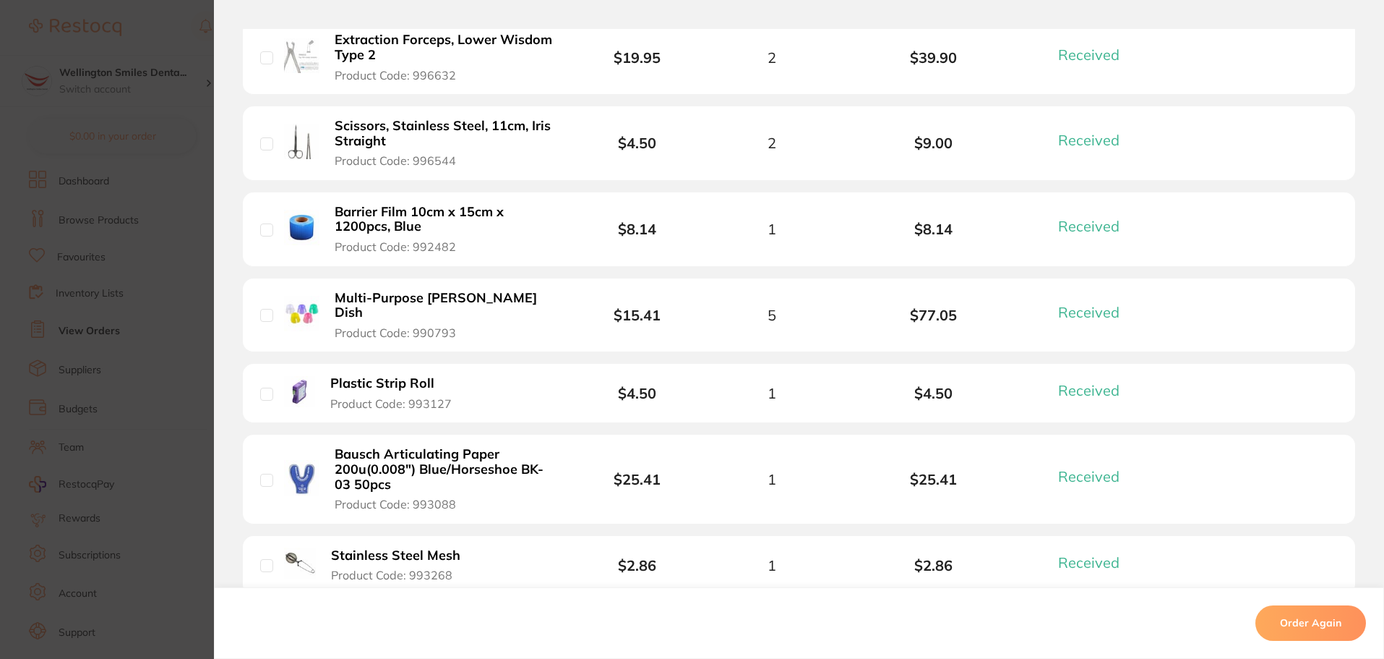
click at [171, 24] on section "Order ID: Restocq- 89067 Order Information 8 Received Completed Order Order Dat…" at bounding box center [692, 329] width 1384 height 659
